Goal: Transaction & Acquisition: Download file/media

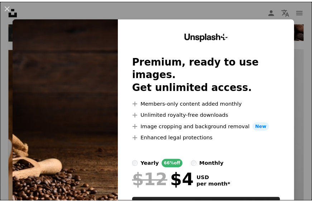
scroll to position [6777, 0]
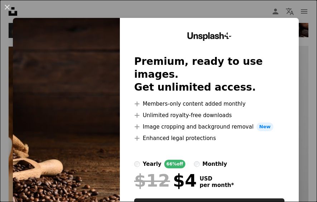
click at [77, 56] on img at bounding box center [66, 131] width 107 height 227
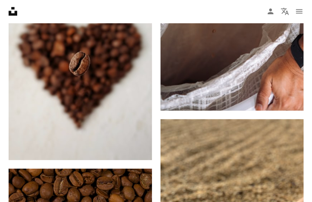
scroll to position [9066, 0]
